Goal: Task Accomplishment & Management: Use online tool/utility

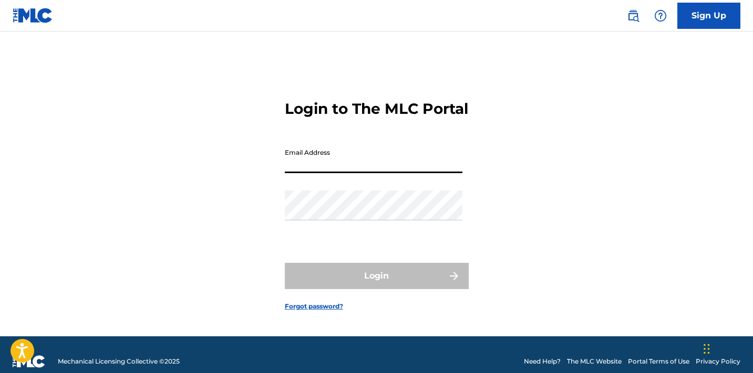
type input "[EMAIL_ADDRESS][DOMAIN_NAME]"
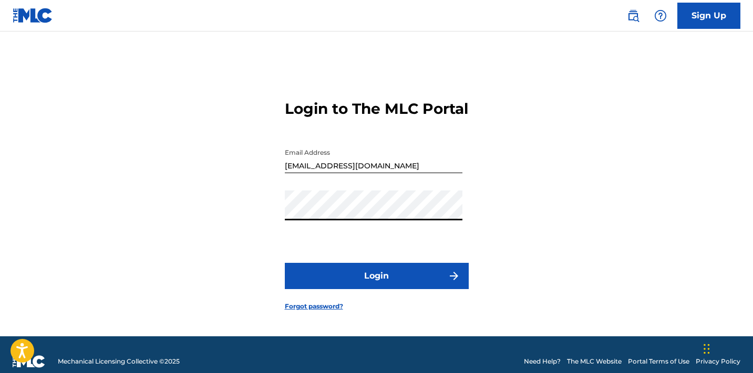
click at [376, 286] on button "Login" at bounding box center [377, 276] width 184 height 26
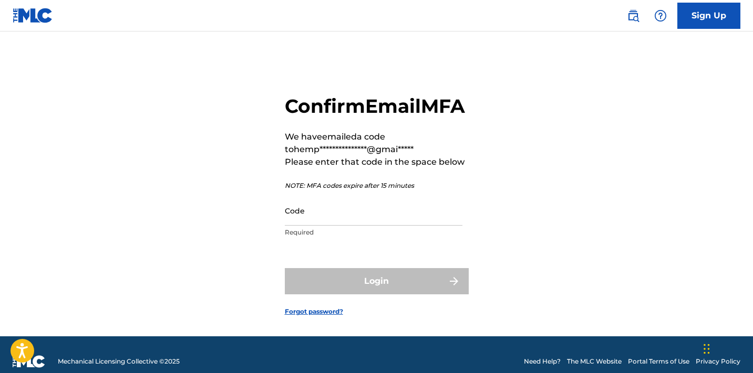
click at [323, 226] on input "Code" at bounding box center [374, 211] width 178 height 30
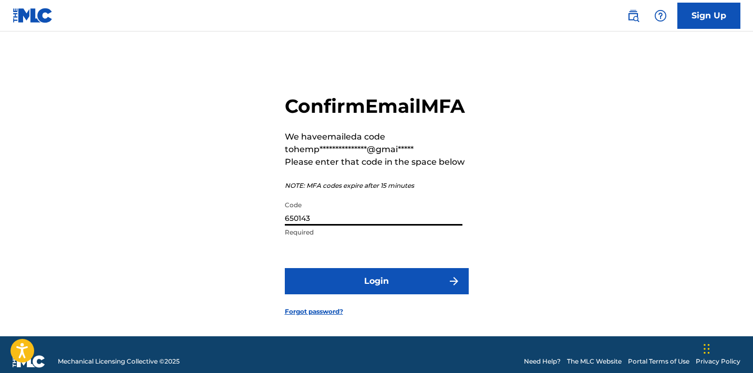
type input "650143"
click at [386, 295] on button "Login" at bounding box center [377, 281] width 184 height 26
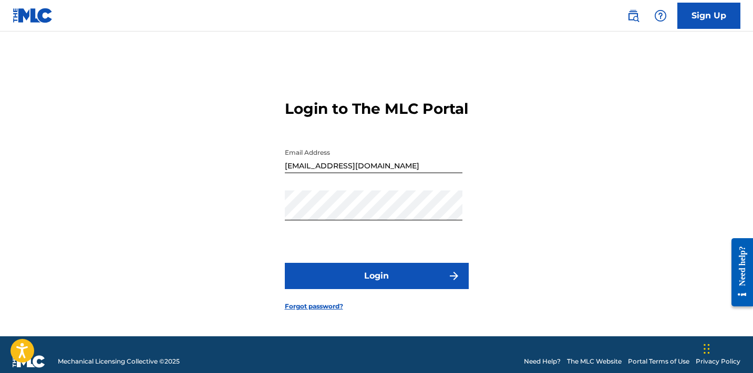
click at [381, 287] on button "Login" at bounding box center [377, 276] width 184 height 26
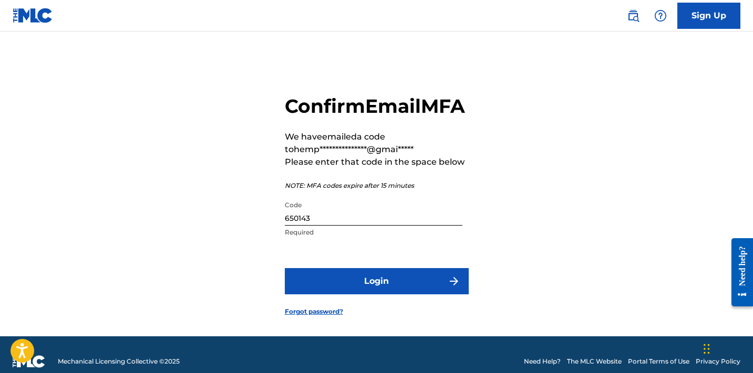
click at [350, 295] on button "Login" at bounding box center [377, 281] width 184 height 26
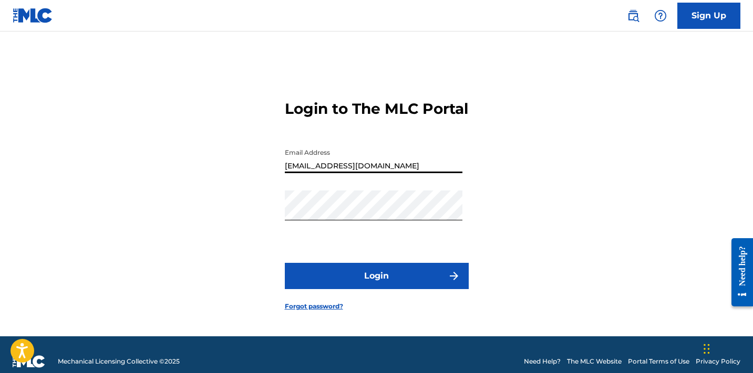
click at [484, 223] on div "Login to The MLC Portal Email Address [EMAIL_ADDRESS][DOMAIN_NAME] Password Log…" at bounding box center [376, 197] width 735 height 279
click at [415, 289] on button "Login" at bounding box center [377, 276] width 184 height 26
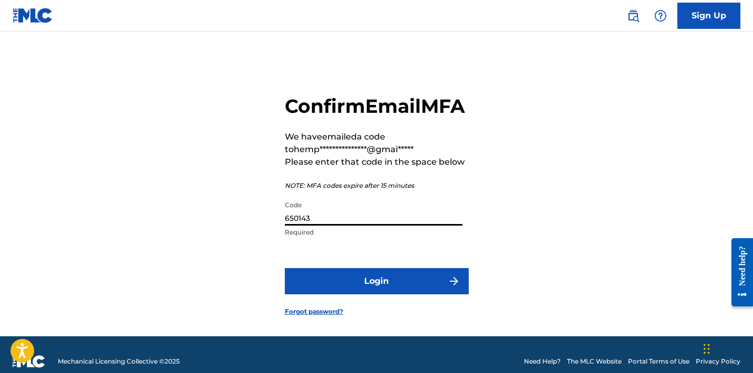
drag, startPoint x: 359, startPoint y: 235, endPoint x: 247, endPoint y: 233, distance: 111.9
click at [247, 233] on div "**********" at bounding box center [376, 197] width 735 height 279
type input "802264"
click at [380, 295] on button "Login" at bounding box center [377, 281] width 184 height 26
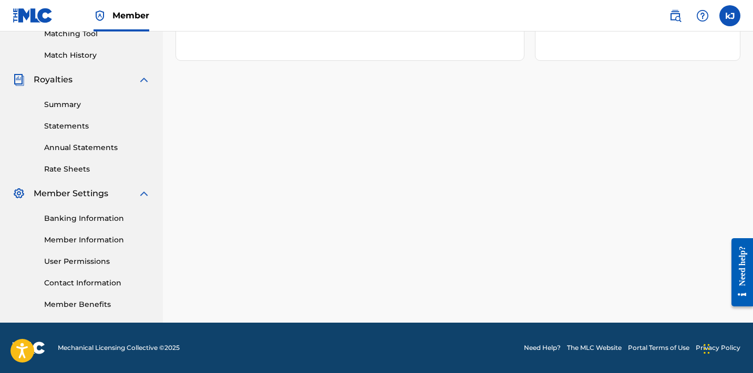
scroll to position [278, 0]
click at [66, 102] on link "Summary" at bounding box center [97, 104] width 106 height 11
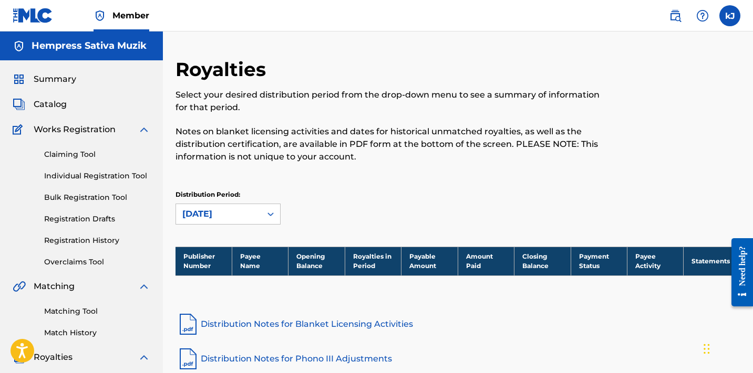
click at [27, 14] on img at bounding box center [33, 15] width 40 height 15
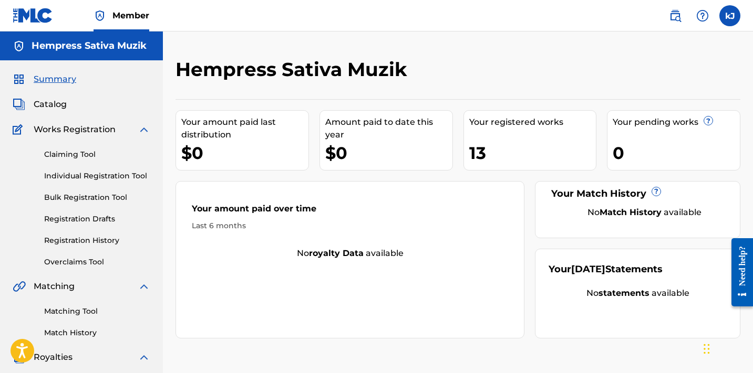
click at [84, 154] on link "Claiming Tool" at bounding box center [97, 154] width 106 height 11
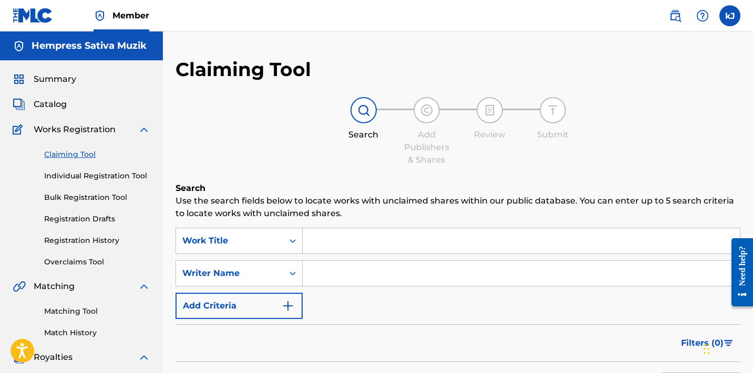
click at [329, 272] on input "Search Form" at bounding box center [521, 273] width 437 height 25
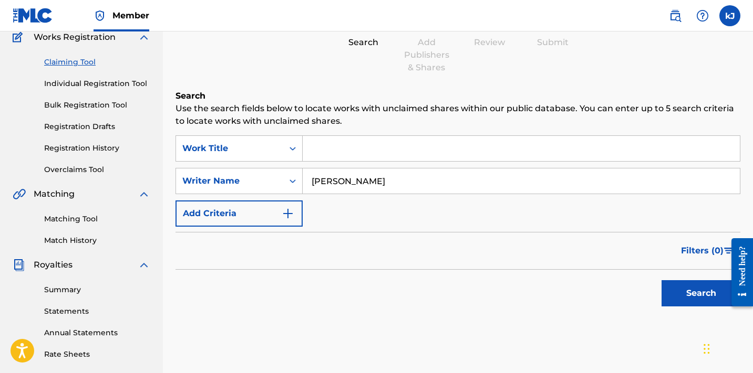
scroll to position [93, 0]
type input "[PERSON_NAME]"
click at [694, 294] on button "Search" at bounding box center [700, 293] width 79 height 26
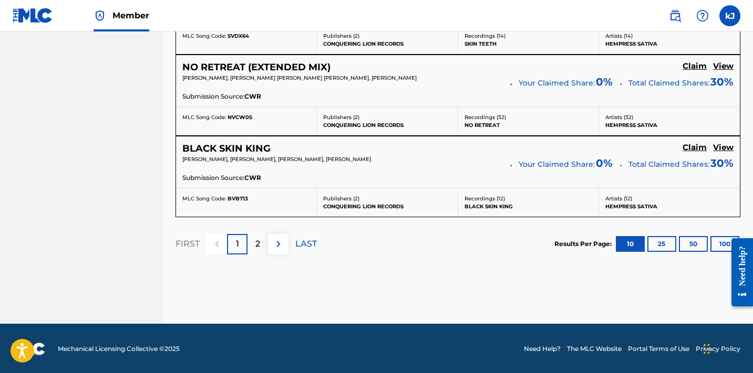
scroll to position [1017, 0]
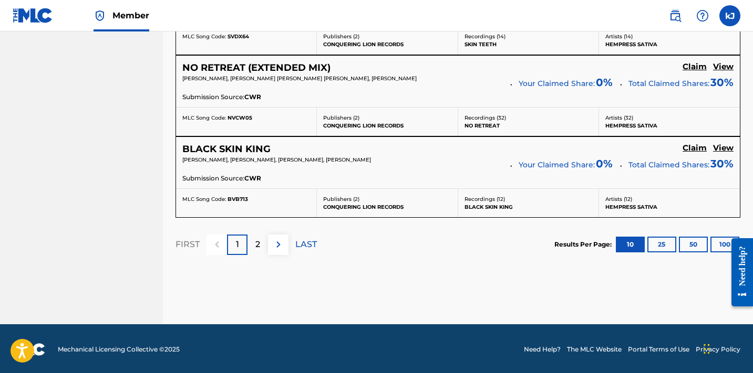
click at [659, 239] on button "25" at bounding box center [661, 245] width 29 height 16
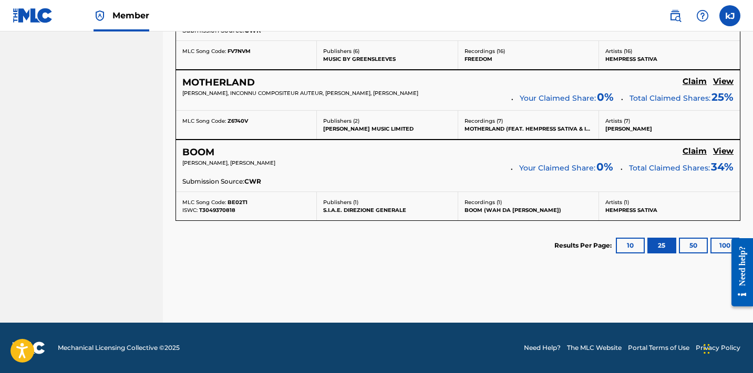
scroll to position [1328, 0]
